Goal: Information Seeking & Learning: Learn about a topic

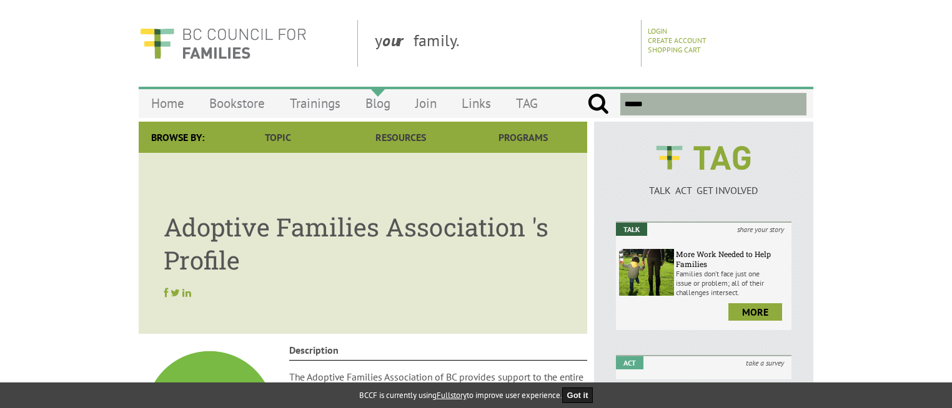
click at [373, 106] on link "Blog" at bounding box center [378, 103] width 50 height 29
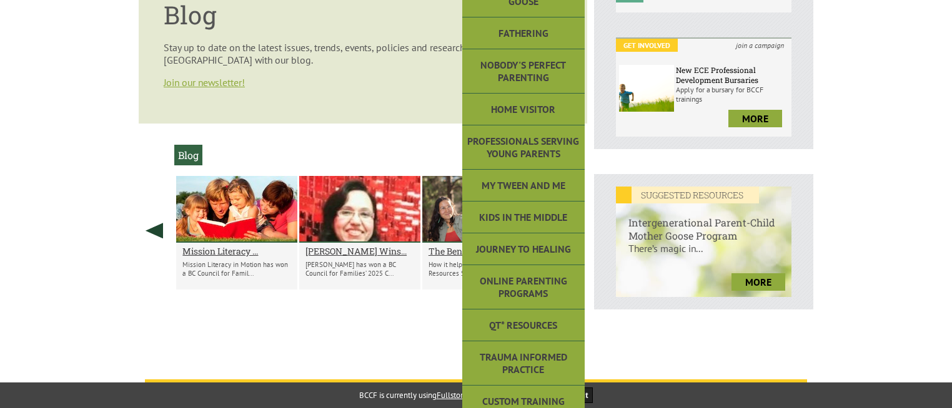
scroll to position [375, 0]
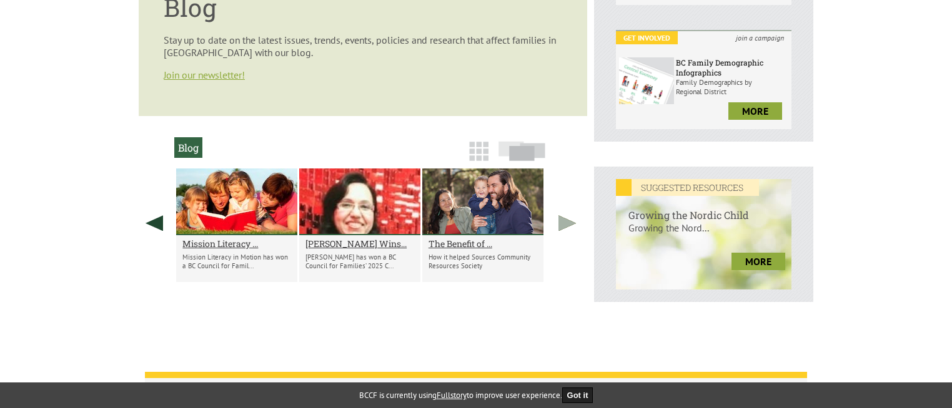
click at [557, 227] on link at bounding box center [566, 223] width 31 height 109
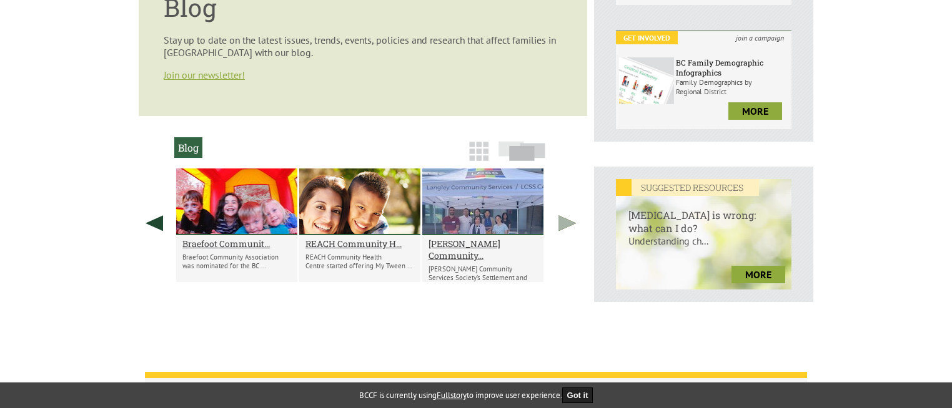
click at [557, 227] on link at bounding box center [566, 223] width 31 height 109
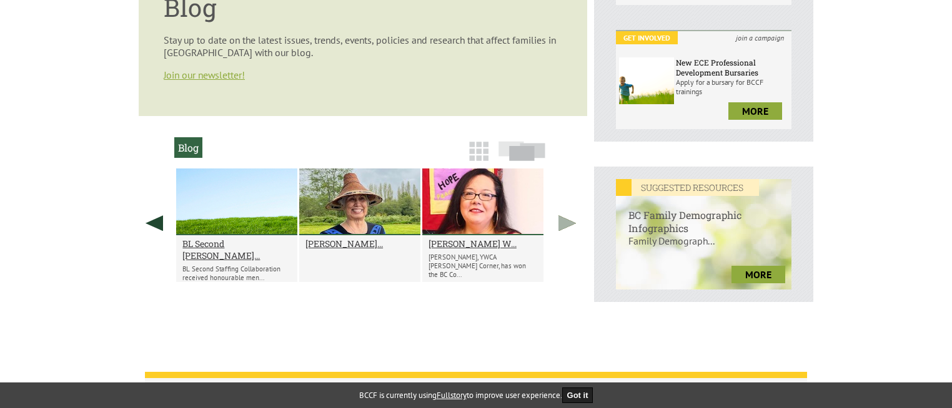
click at [561, 227] on link at bounding box center [566, 223] width 31 height 109
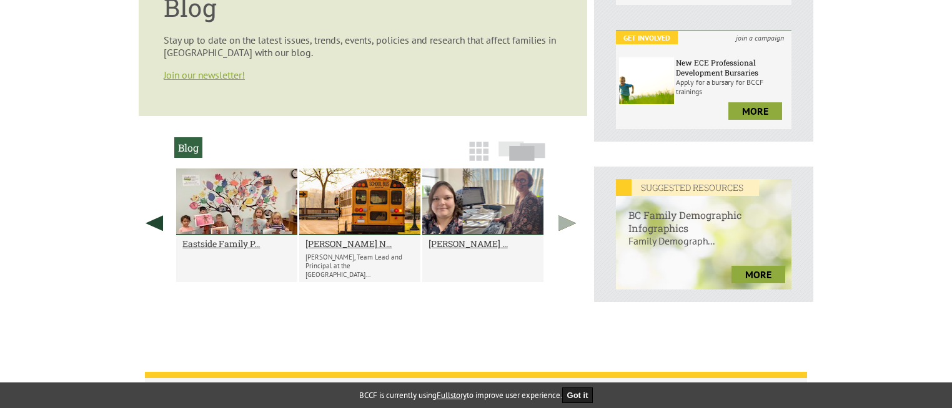
click at [564, 227] on link at bounding box center [566, 223] width 31 height 109
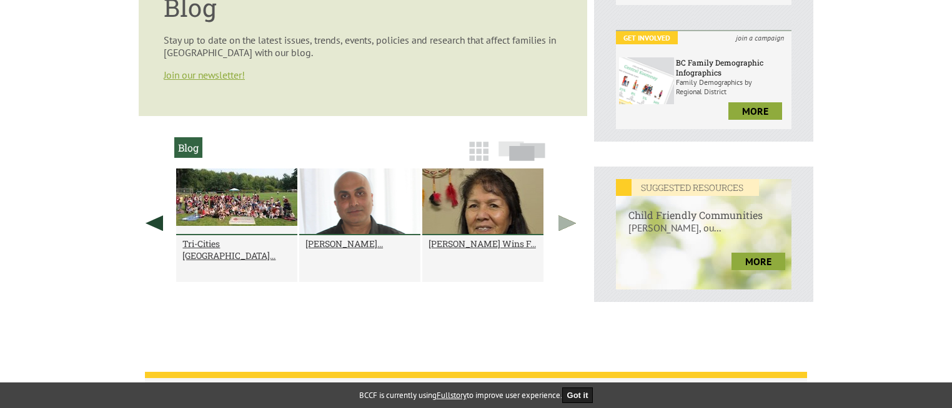
click at [564, 227] on link at bounding box center [566, 223] width 31 height 109
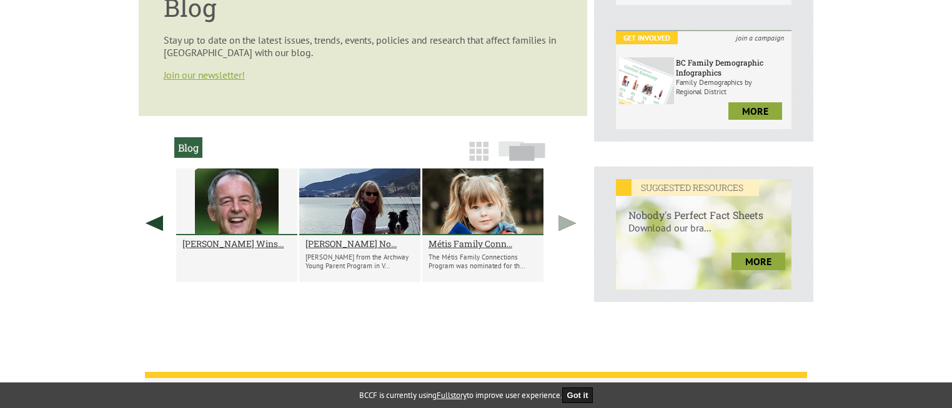
click at [564, 227] on link at bounding box center [566, 223] width 31 height 109
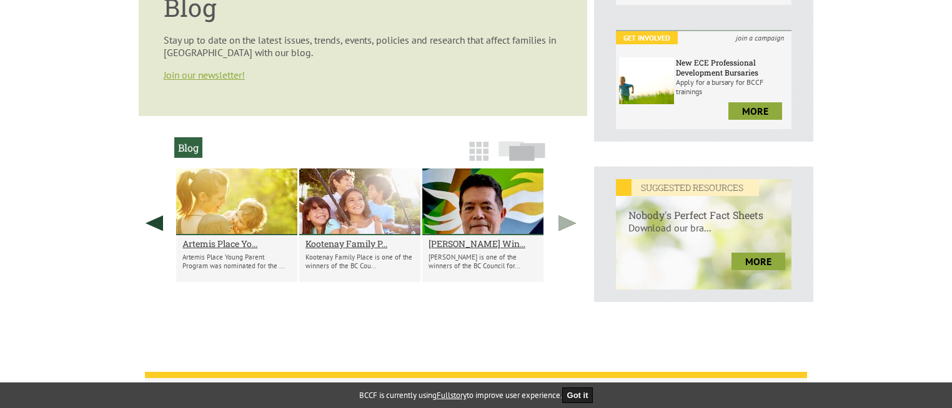
click at [564, 227] on link at bounding box center [566, 223] width 31 height 109
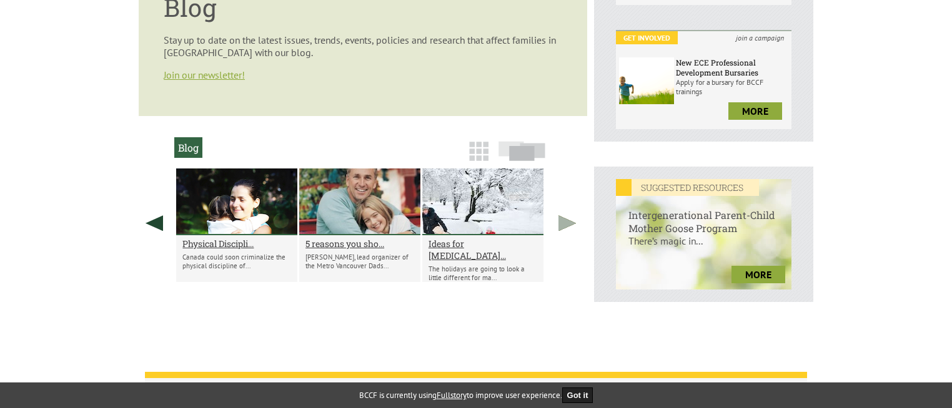
click at [564, 227] on link at bounding box center [566, 223] width 31 height 109
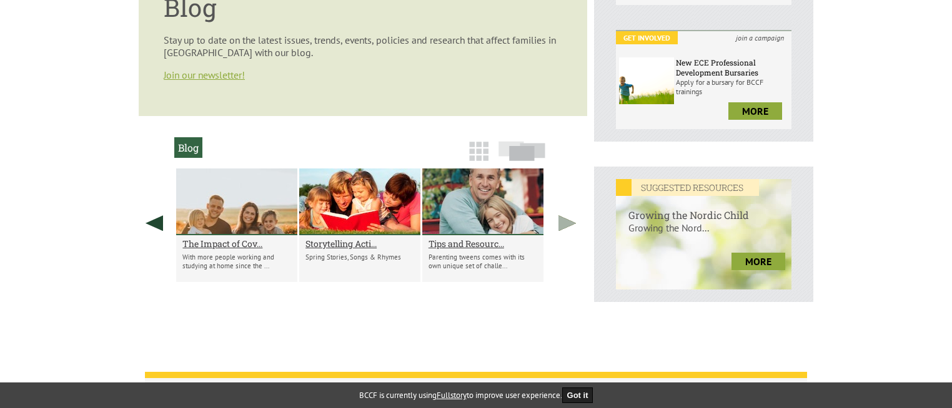
click at [564, 227] on link at bounding box center [566, 223] width 31 height 109
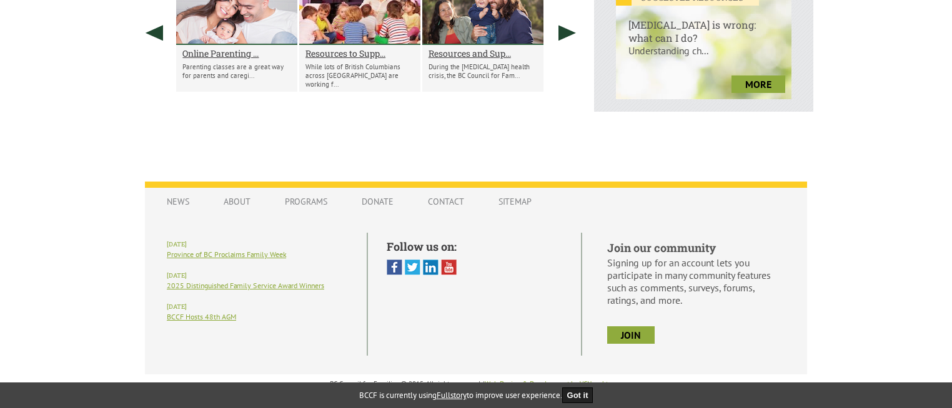
scroll to position [567, 0]
click at [230, 287] on link "2025 Distinguished Family Service Award Winners" at bounding box center [245, 284] width 157 height 9
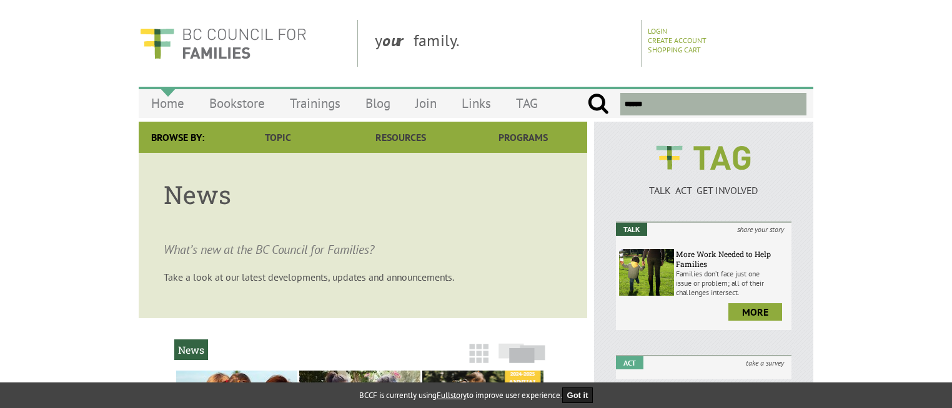
click at [172, 112] on link "Home" at bounding box center [168, 103] width 58 height 29
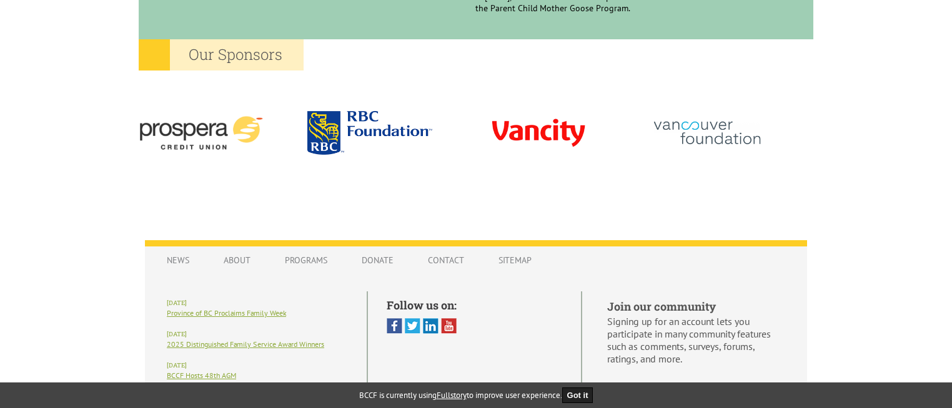
scroll to position [1238, 0]
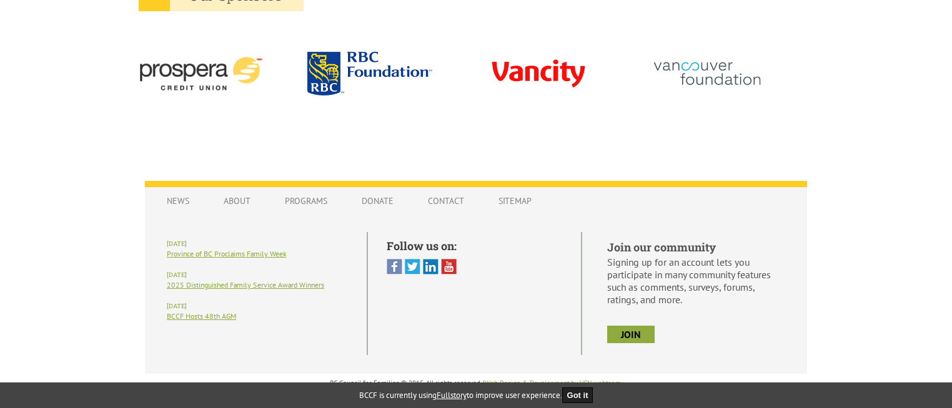
click at [393, 263] on img at bounding box center [394, 267] width 16 height 16
